Goal: Task Accomplishment & Management: Manage account settings

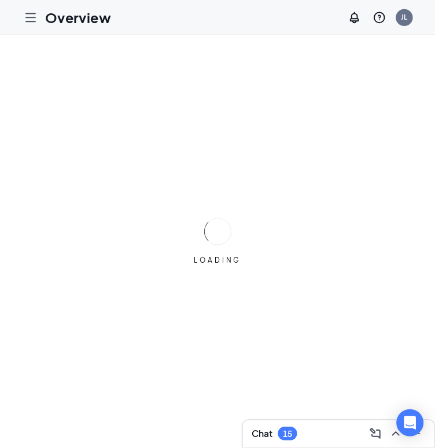
scroll to position [52, 0]
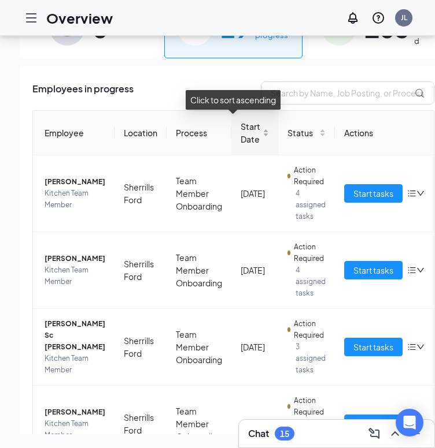
click at [240, 127] on span "Start Date" at bounding box center [250, 132] width 20 height 25
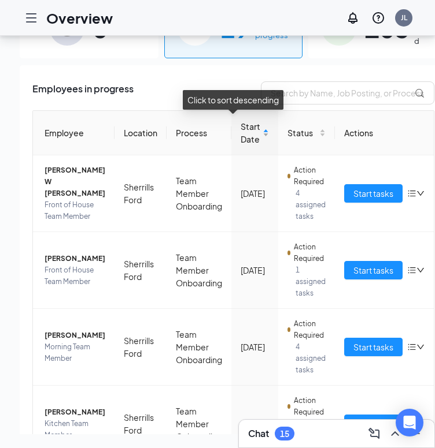
click at [240, 127] on span "Start Date" at bounding box center [250, 132] width 20 height 25
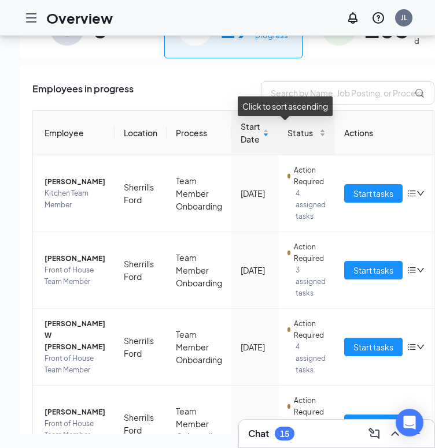
click at [287, 136] on span "Status" at bounding box center [301, 133] width 29 height 13
click at [301, 129] on div "Status" at bounding box center [306, 133] width 38 height 13
click at [302, 133] on div "Status" at bounding box center [306, 133] width 38 height 13
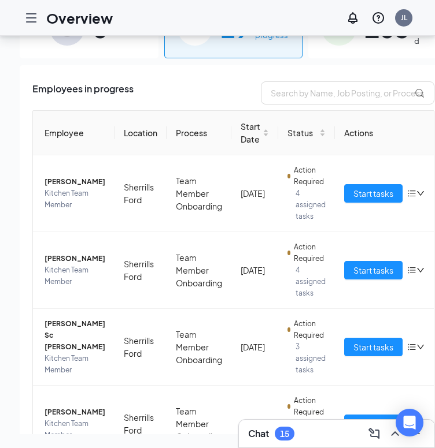
click at [344, 199] on button "Start tasks" at bounding box center [373, 193] width 58 height 18
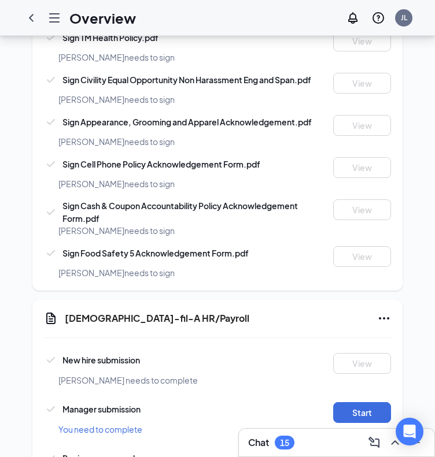
scroll to position [899, 0]
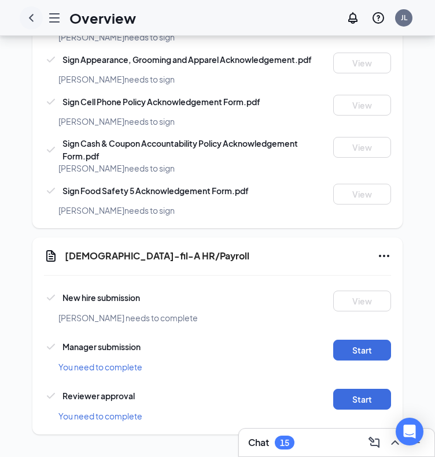
click at [29, 20] on icon "ChevronLeft" at bounding box center [31, 18] width 14 height 14
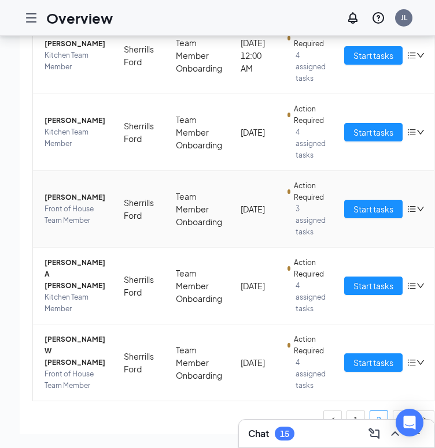
scroll to position [522, 0]
click at [353, 216] on span "Start tasks" at bounding box center [373, 209] width 40 height 13
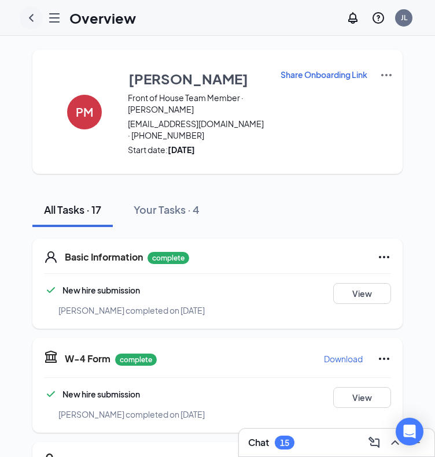
click at [29, 19] on icon "ChevronLeft" at bounding box center [31, 18] width 14 height 14
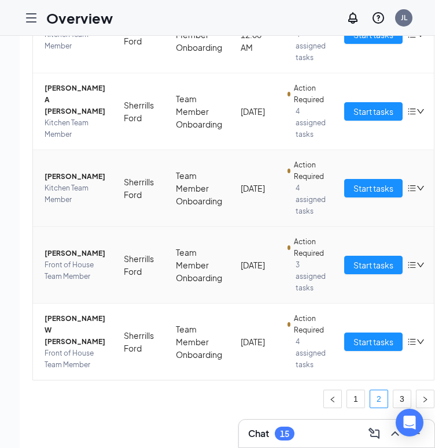
scroll to position [69, 0]
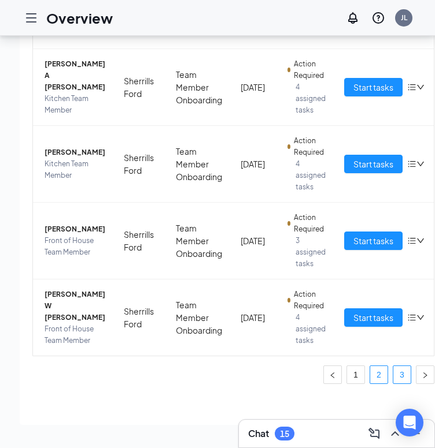
click at [393, 368] on link "3" at bounding box center [401, 374] width 17 height 17
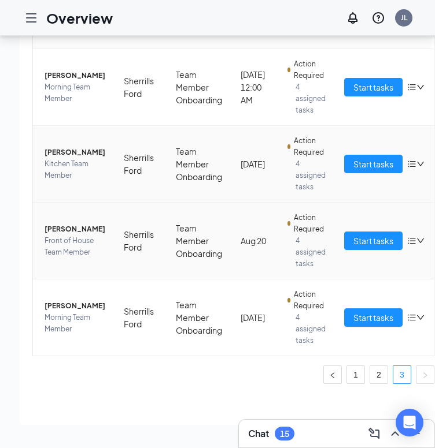
scroll to position [515, 0]
click at [347, 366] on link "1" at bounding box center [355, 374] width 17 height 17
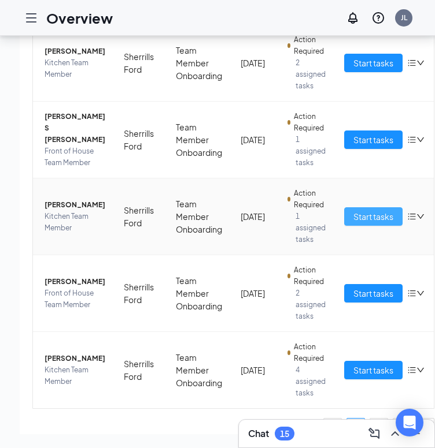
click at [349, 226] on button "Start tasks" at bounding box center [373, 216] width 58 height 18
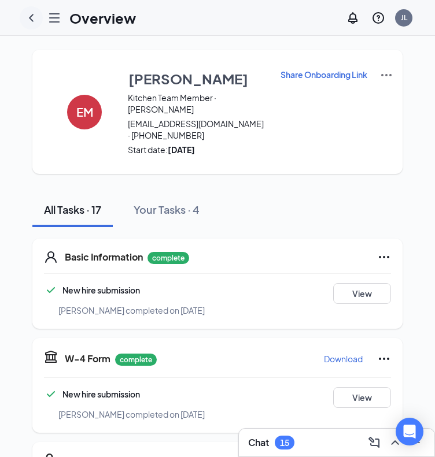
click at [36, 20] on icon "ChevronLeft" at bounding box center [31, 18] width 14 height 14
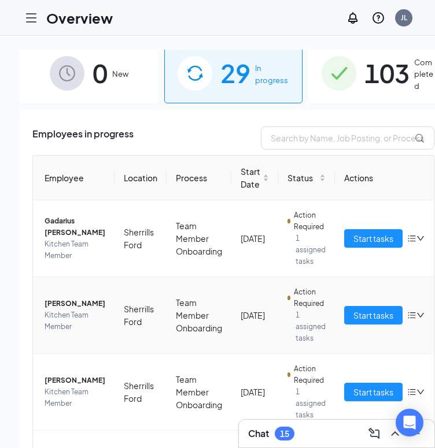
scroll to position [7, 0]
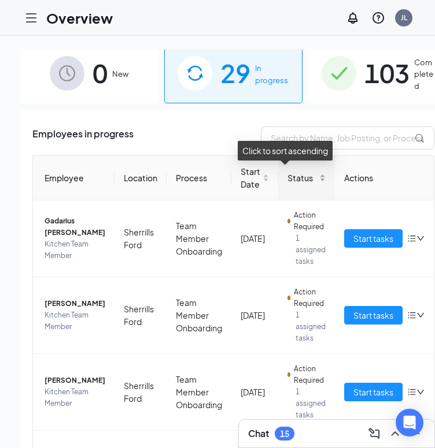
click at [301, 184] on div "Status" at bounding box center [306, 178] width 38 height 13
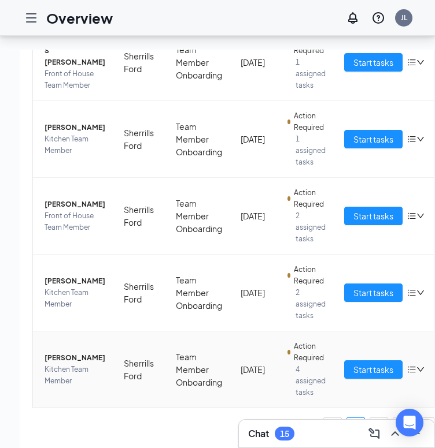
scroll to position [69, 0]
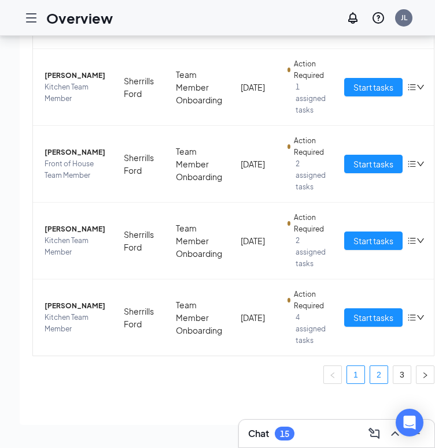
click at [370, 372] on link "2" at bounding box center [378, 374] width 17 height 17
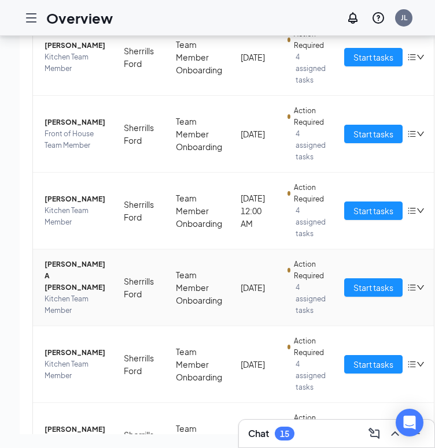
scroll to position [603, 0]
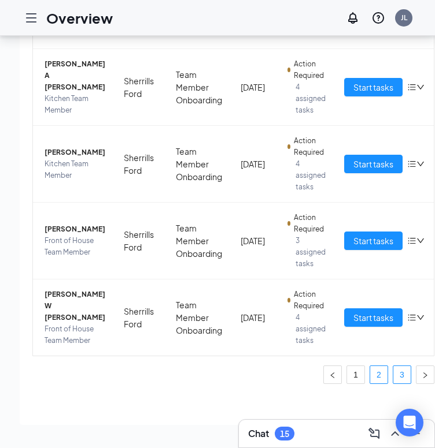
click at [393, 370] on link "3" at bounding box center [401, 374] width 17 height 17
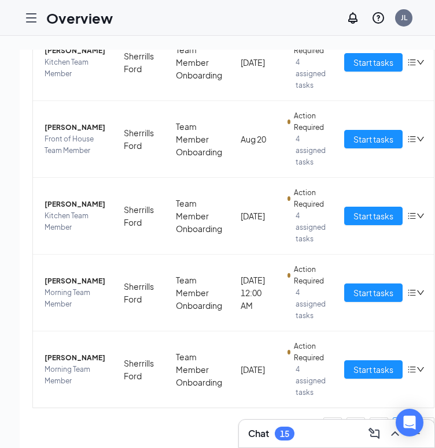
scroll to position [69, 0]
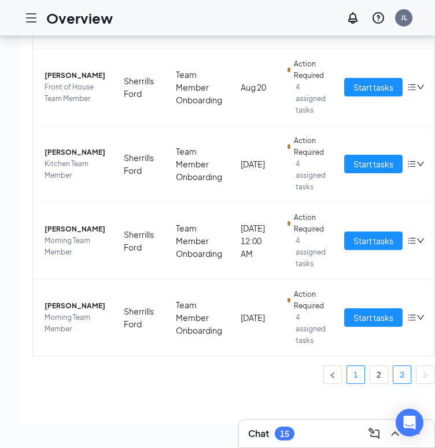
click at [347, 367] on link "1" at bounding box center [355, 374] width 17 height 17
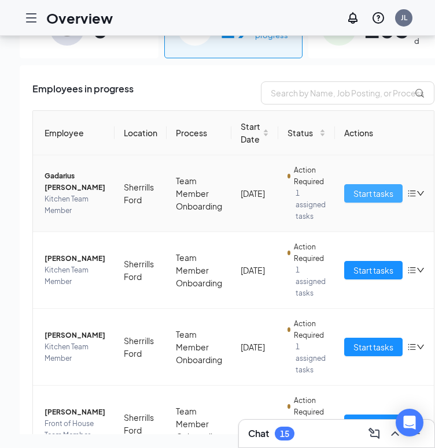
click at [354, 187] on span "Start tasks" at bounding box center [373, 193] width 40 height 13
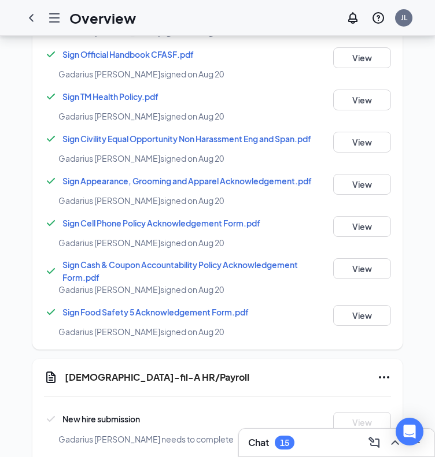
scroll to position [983, 0]
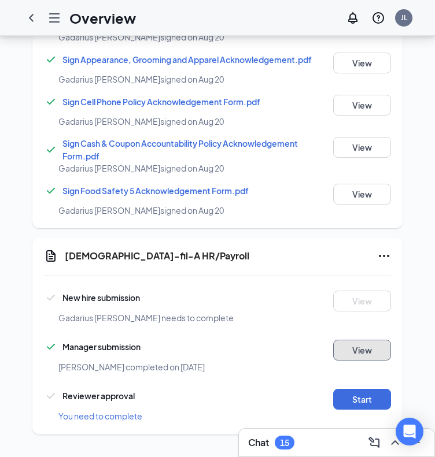
click at [360, 342] on button "View" at bounding box center [362, 350] width 58 height 21
click at [388, 256] on icon "Ellipses" at bounding box center [384, 256] width 14 height 14
click at [342, 249] on div "[DEMOGRAPHIC_DATA]-fil-A HR/Payroll" at bounding box center [228, 256] width 326 height 14
click at [30, 12] on icon "ChevronLeft" at bounding box center [31, 18] width 14 height 14
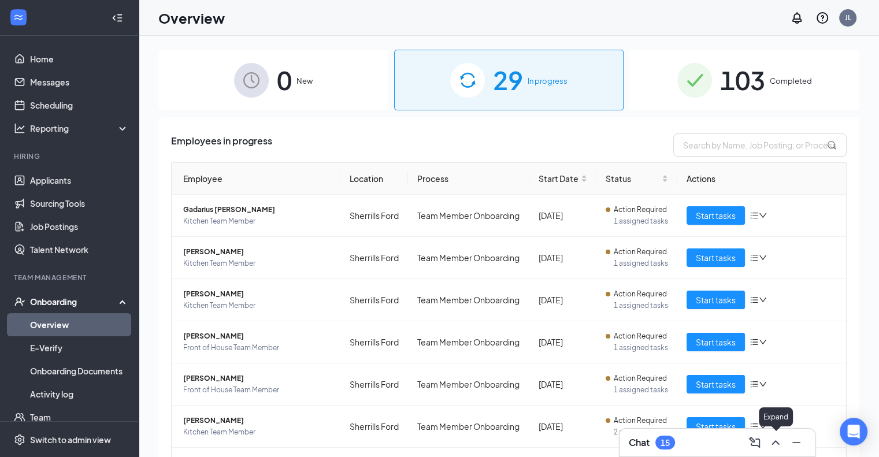
click at [443, 439] on icon "ChevronUp" at bounding box center [776, 443] width 14 height 14
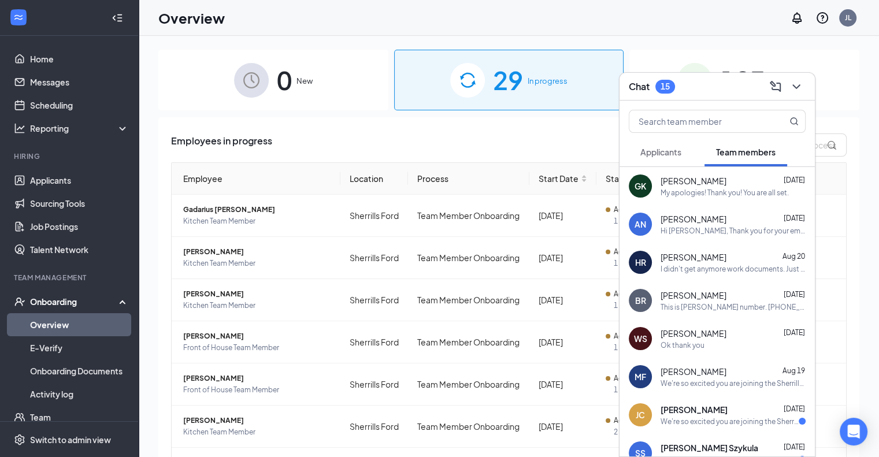
click at [443, 264] on div "I didn't get anymore work documents. Just trying to not miss anything" at bounding box center [733, 269] width 145 height 10
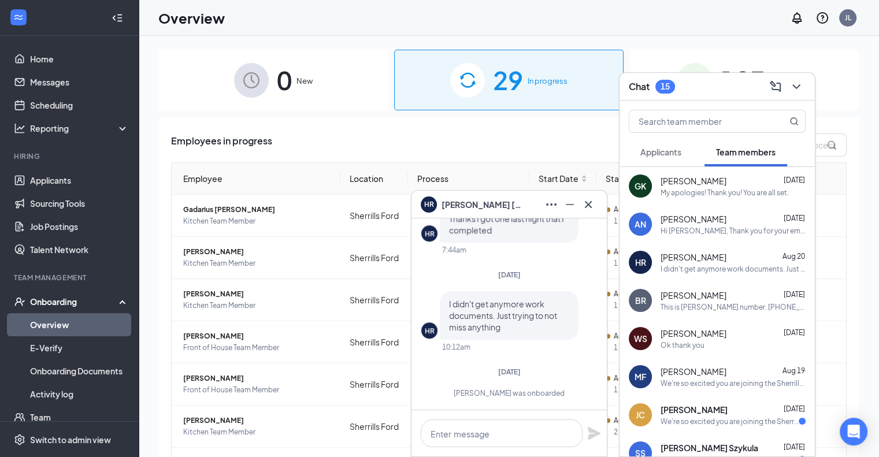
scroll to position [24, 0]
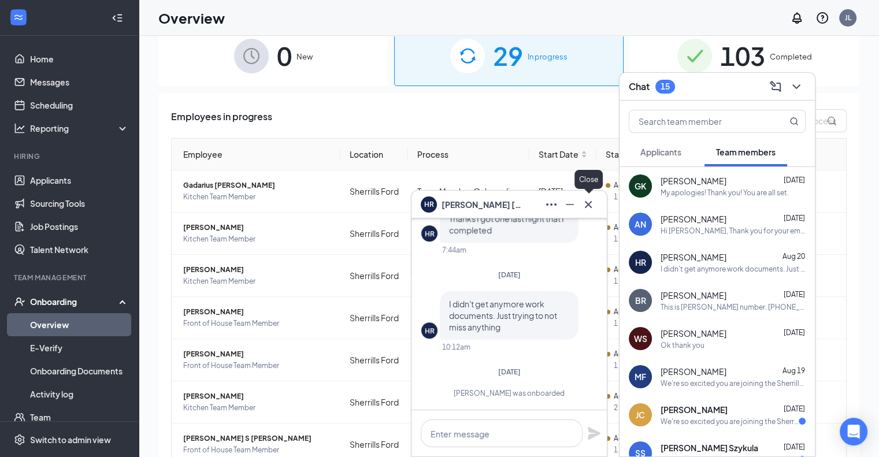
click at [443, 203] on icon "Cross" at bounding box center [588, 205] width 14 height 14
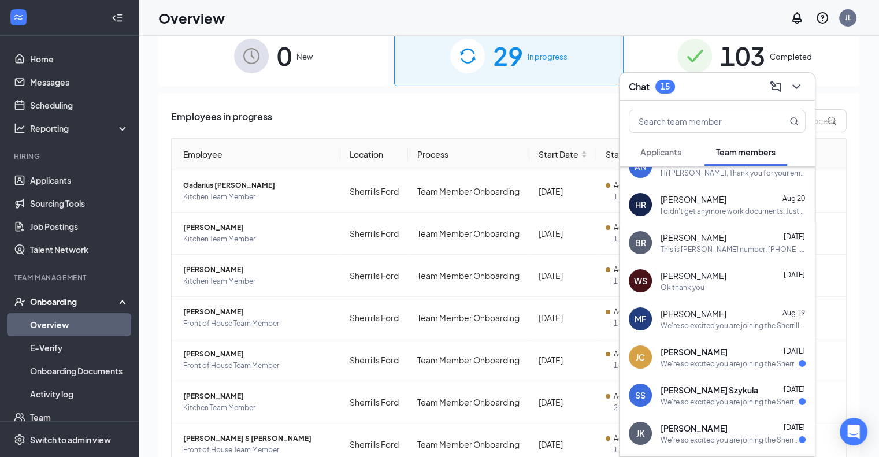
scroll to position [59, 0]
click at [443, 314] on span "[PERSON_NAME]" at bounding box center [694, 313] width 66 height 12
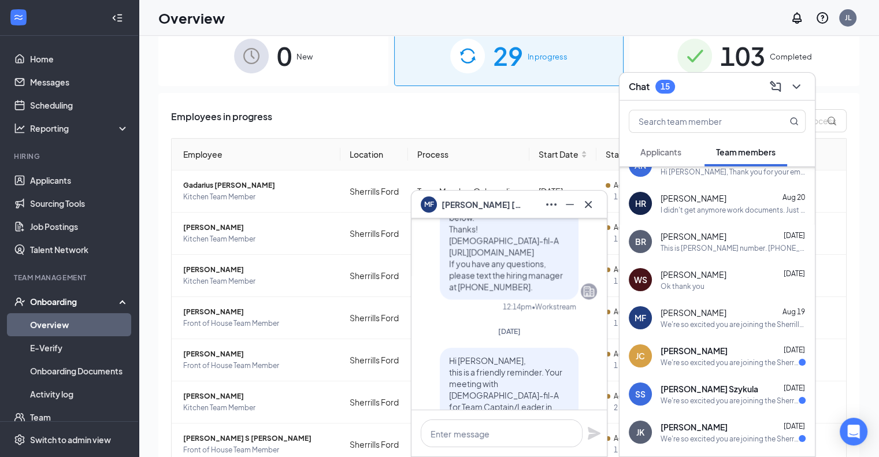
scroll to position [-185, 0]
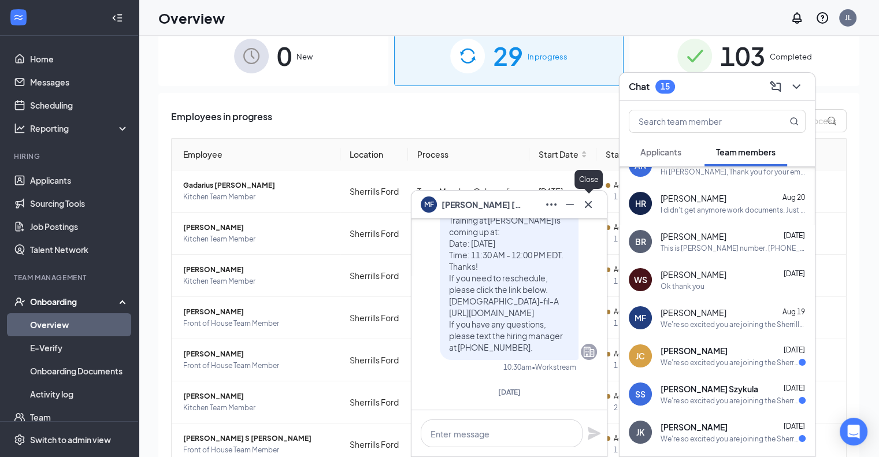
click at [443, 205] on icon "Cross" at bounding box center [588, 205] width 14 height 14
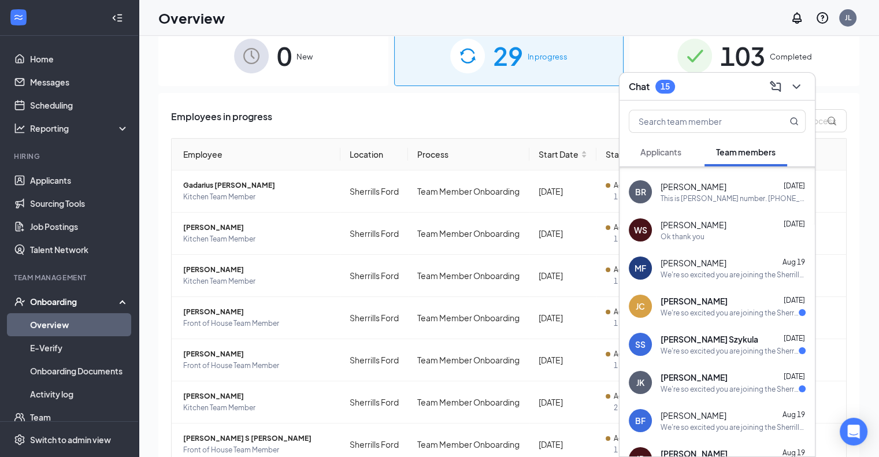
scroll to position [110, 0]
click at [443, 302] on div "[PERSON_NAME] [DATE]" at bounding box center [733, 300] width 145 height 12
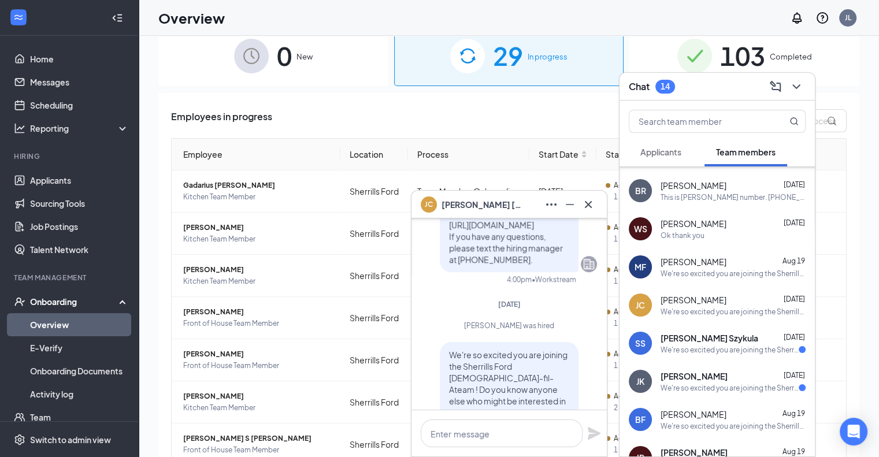
scroll to position [0, 0]
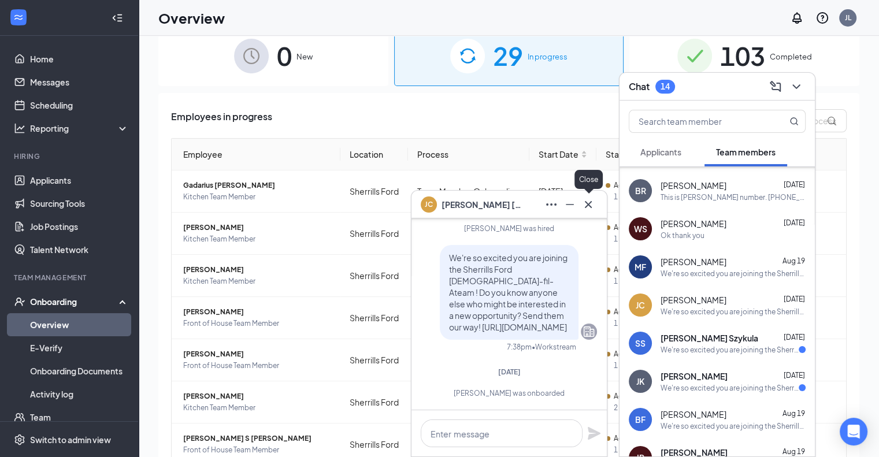
click at [443, 201] on icon "Cross" at bounding box center [588, 205] width 14 height 14
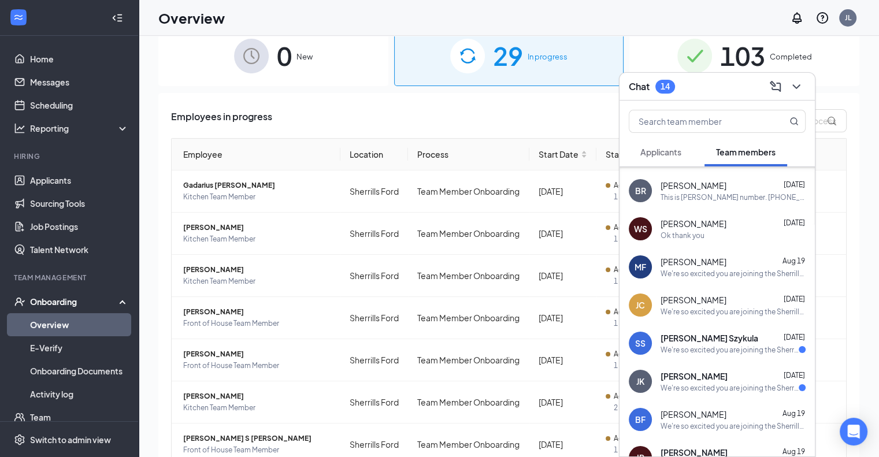
click at [443, 342] on span "[PERSON_NAME] Szykula" at bounding box center [710, 338] width 98 height 12
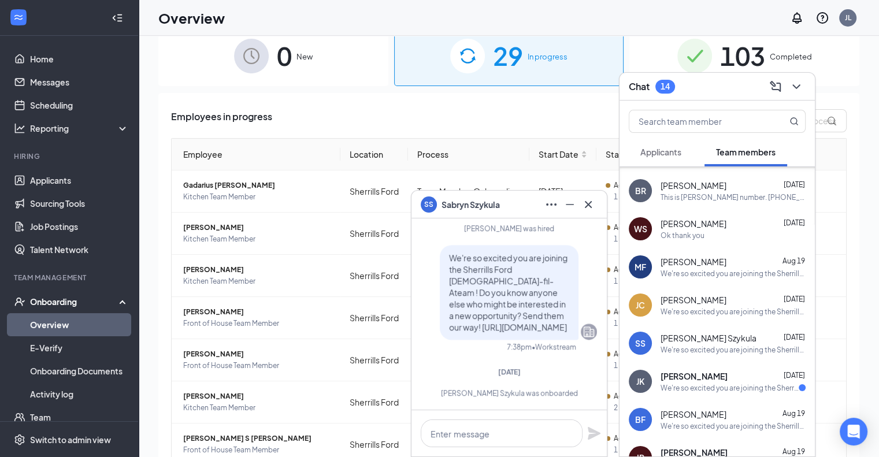
scroll to position [23, 0]
click at [443, 206] on icon "Cross" at bounding box center [588, 205] width 14 height 14
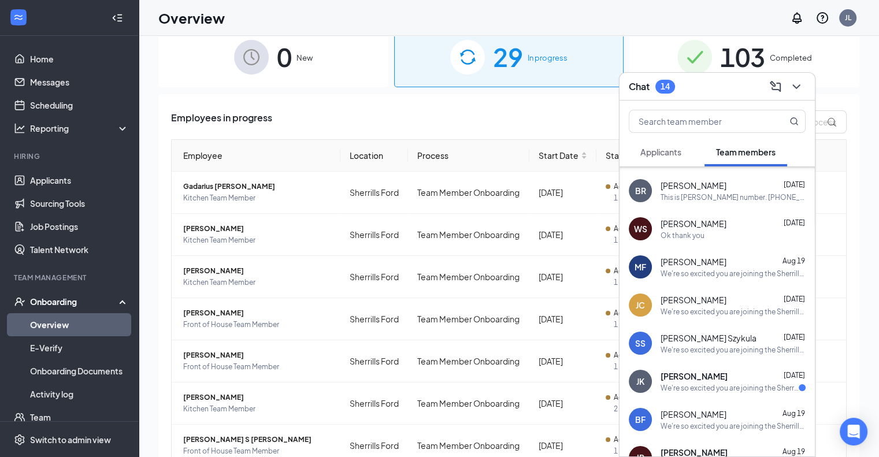
click at [443, 369] on div "[PERSON_NAME] [PERSON_NAME] [DATE] We're so excited you are joining the Sherril…" at bounding box center [717, 381] width 195 height 38
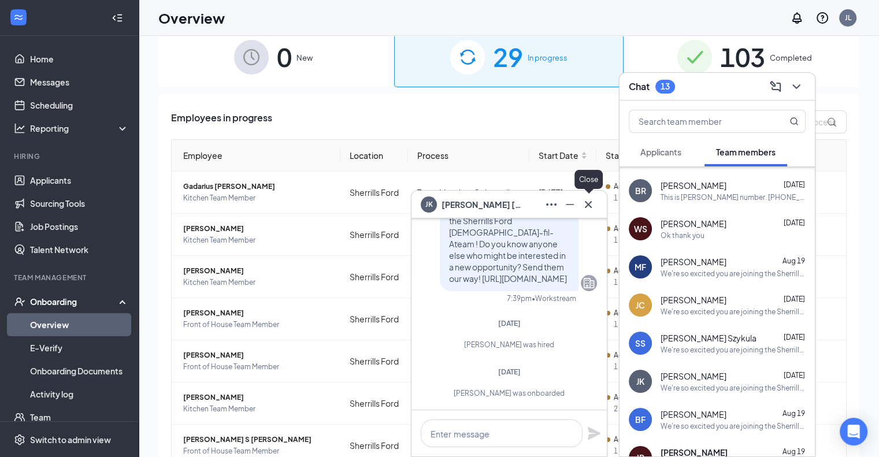
click at [443, 195] on button at bounding box center [588, 204] width 18 height 18
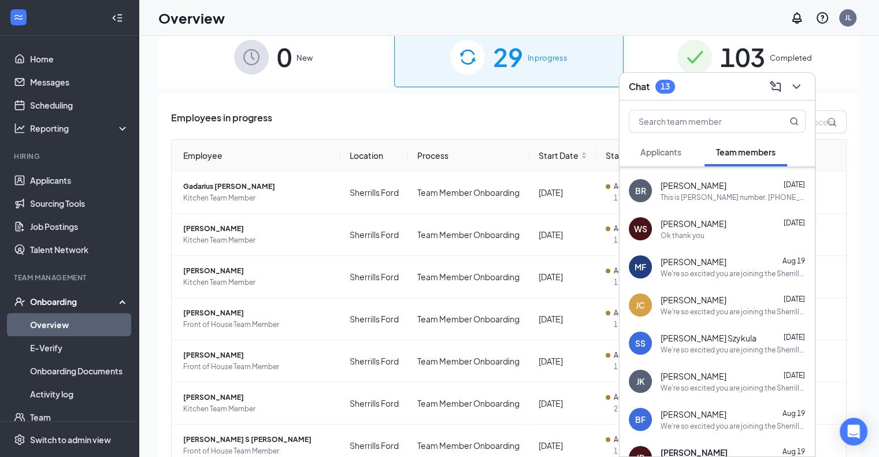
scroll to position [168, 0]
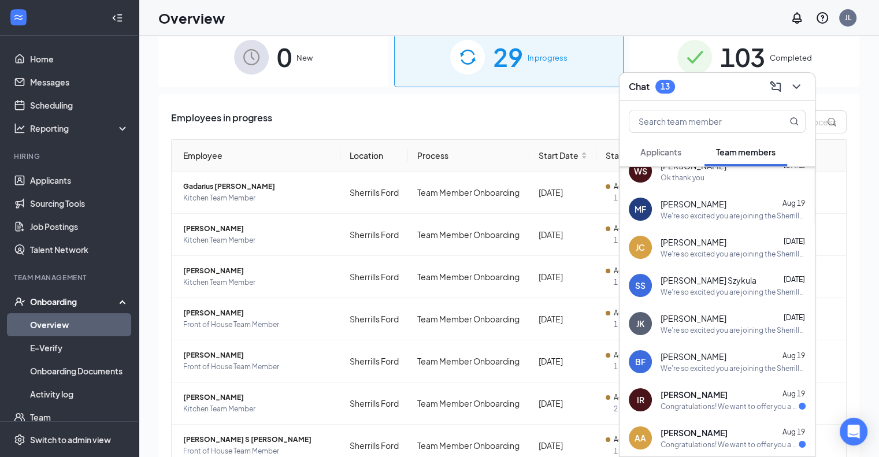
click at [443, 395] on span "[PERSON_NAME]" at bounding box center [694, 395] width 67 height 12
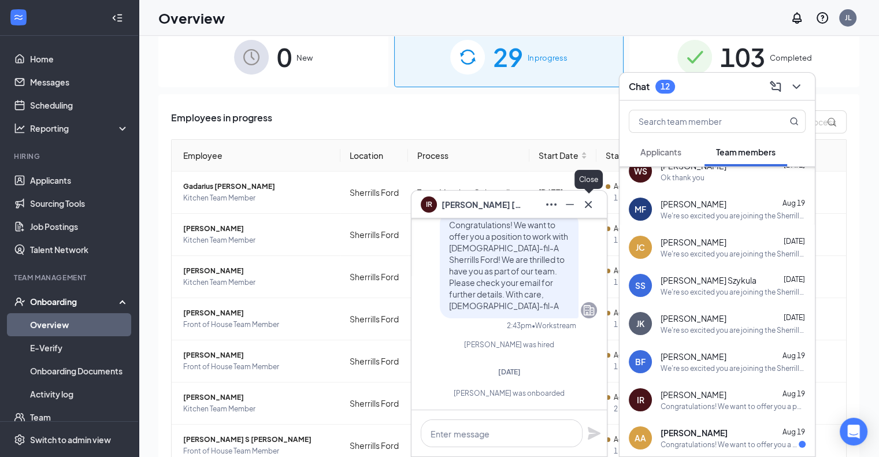
click at [443, 201] on icon "Cross" at bounding box center [588, 205] width 14 height 14
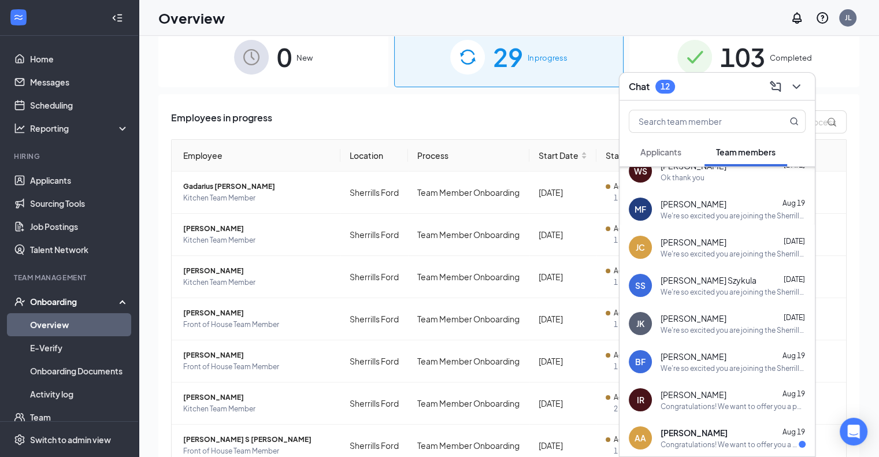
click at [443, 448] on div "Congratulations! We want to offer you a position to work with [DEMOGRAPHIC_DATA…" at bounding box center [730, 445] width 138 height 10
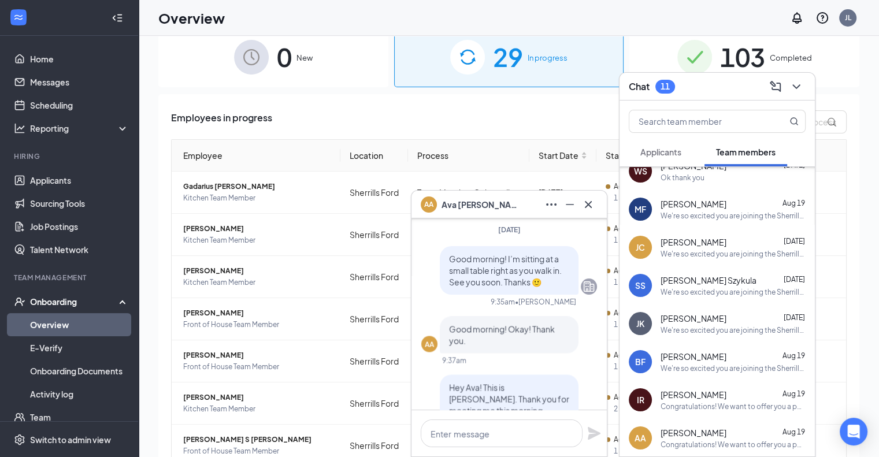
scroll to position [-1478, 0]
click at [443, 202] on icon "Cross" at bounding box center [588, 205] width 14 height 14
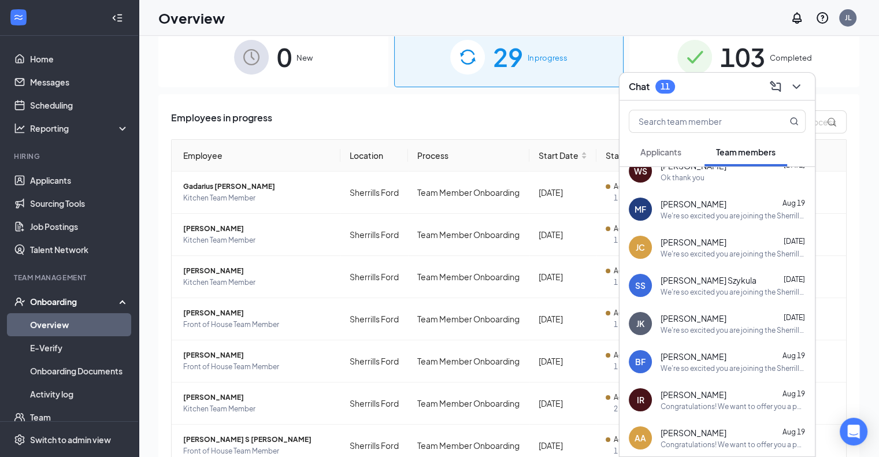
scroll to position [0, 0]
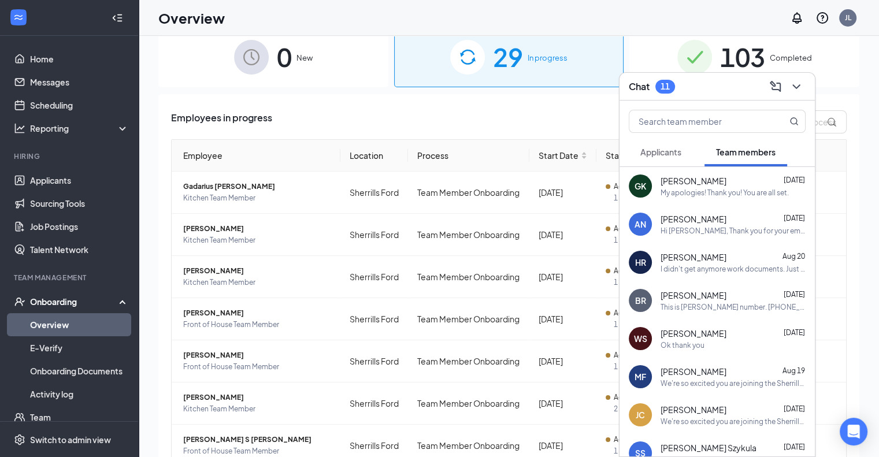
click at [443, 151] on span "Applicants" at bounding box center [660, 152] width 41 height 10
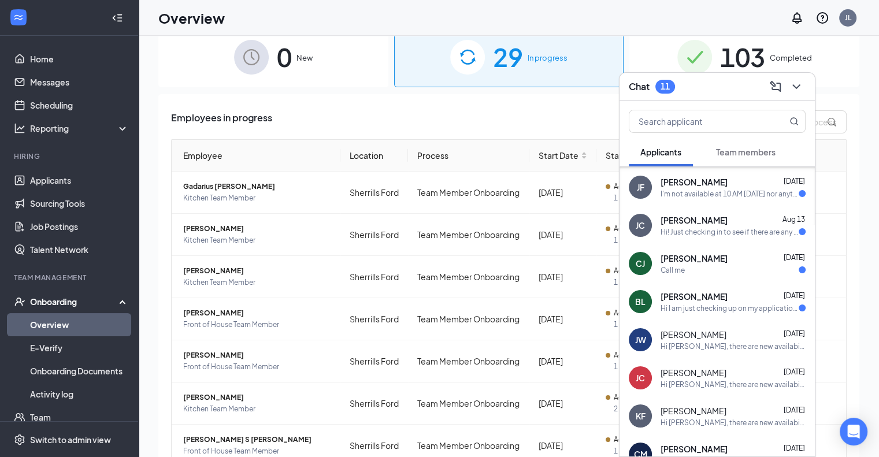
scroll to position [73, 0]
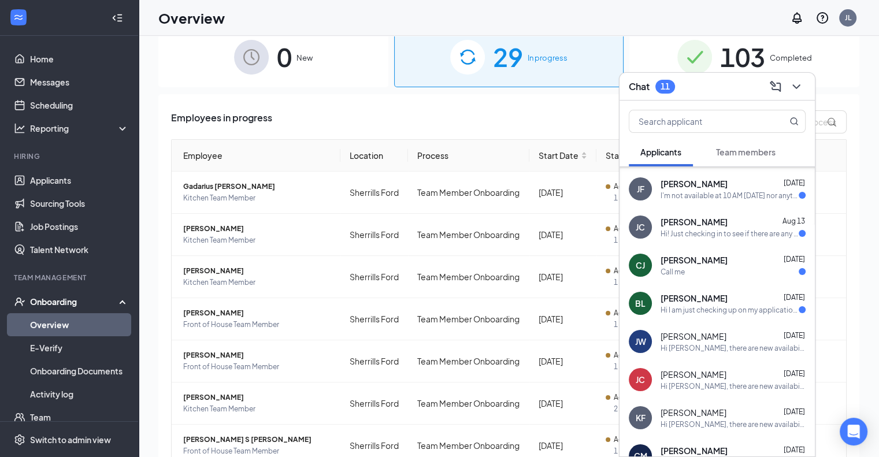
click at [443, 416] on span "[PERSON_NAME]" at bounding box center [694, 413] width 66 height 12
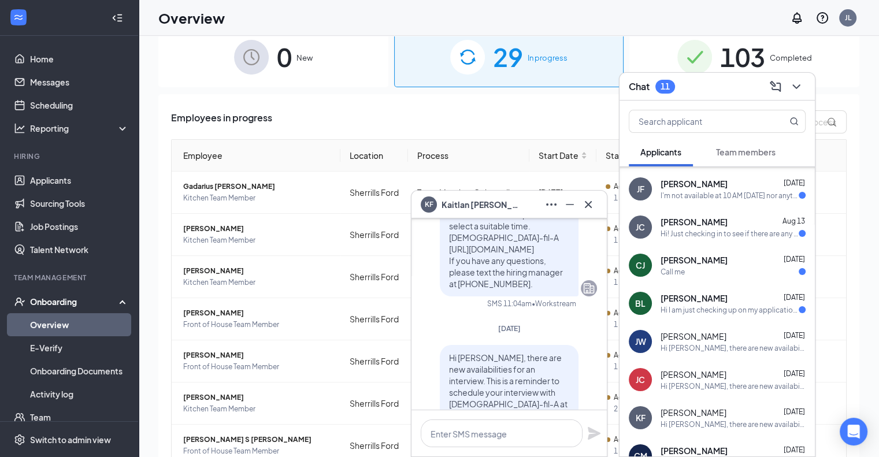
scroll to position [0, 0]
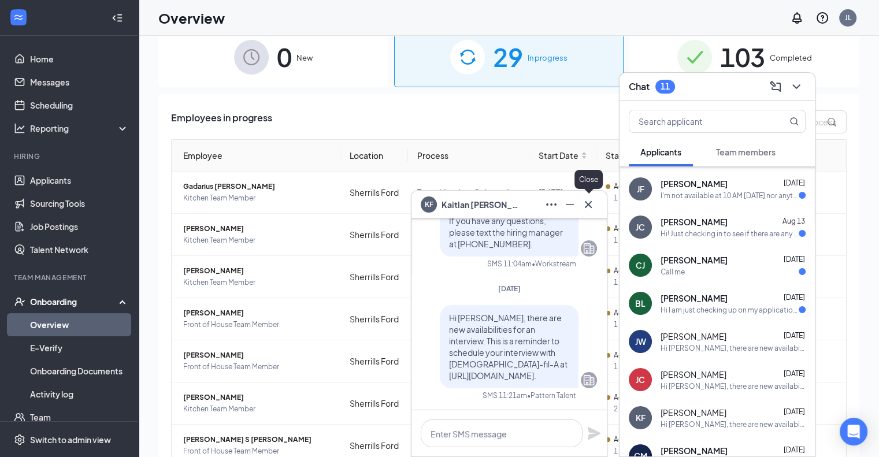
click at [443, 202] on icon "Cross" at bounding box center [588, 205] width 14 height 14
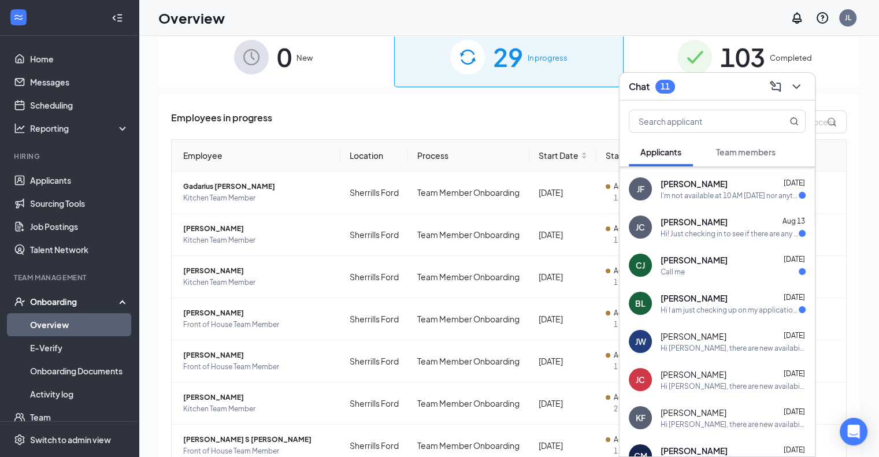
click at [443, 151] on span "Team members" at bounding box center [746, 152] width 60 height 10
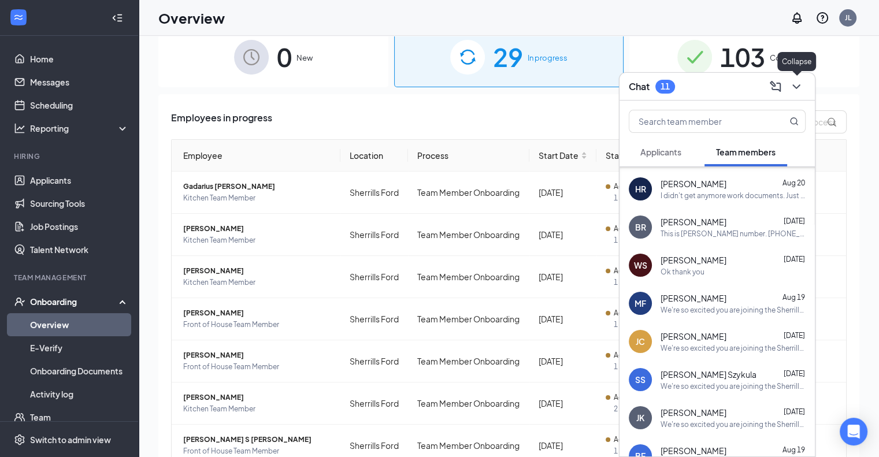
click at [443, 85] on icon "ChevronDown" at bounding box center [796, 86] width 8 height 5
